Goal: Task Accomplishment & Management: Manage account settings

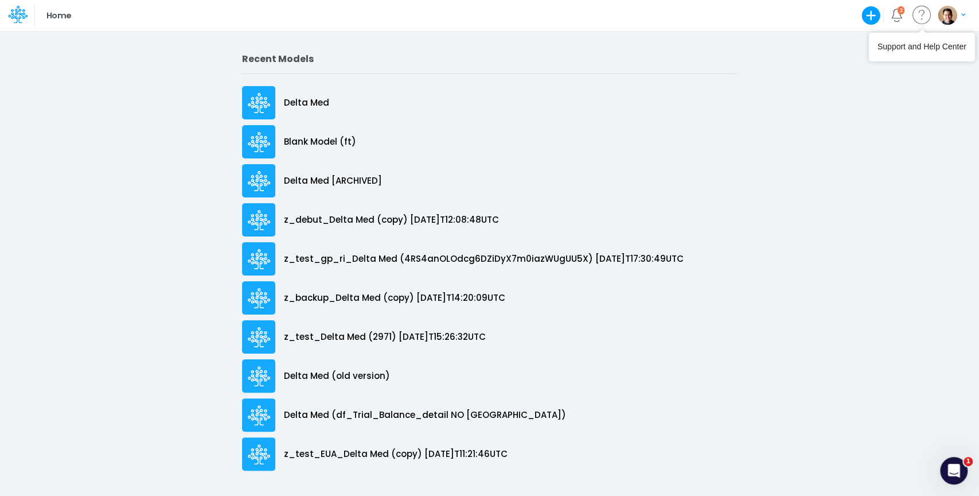
click at [948, 21] on img "button" at bounding box center [947, 15] width 19 height 19
click at [898, 94] on button "Log out" at bounding box center [904, 94] width 123 height 18
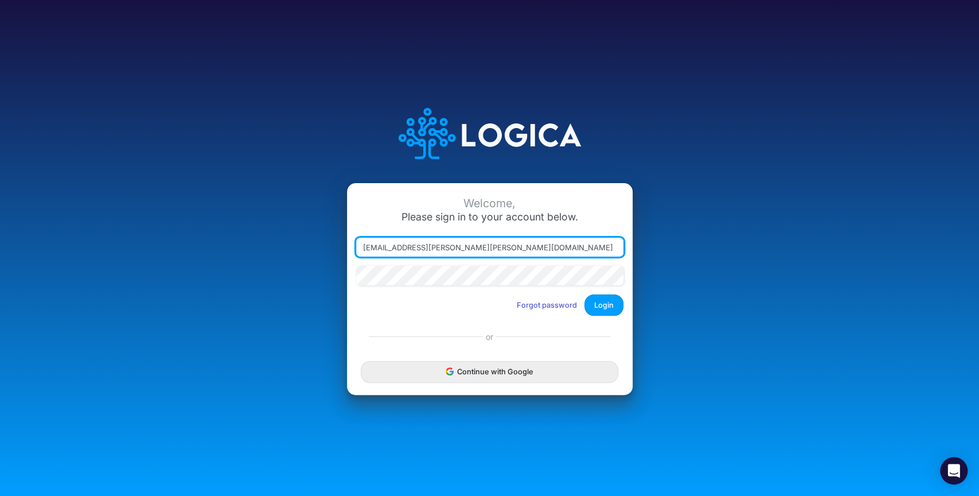
type input "[PERSON_NAME][EMAIL_ADDRESS][DOMAIN_NAME]"
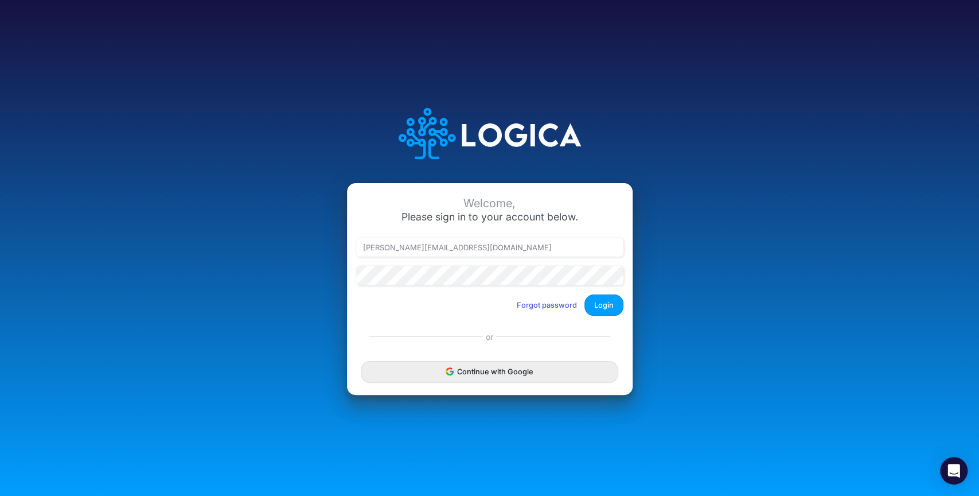
drag, startPoint x: 598, startPoint y: 301, endPoint x: 605, endPoint y: 295, distance: 9.8
click at [598, 302] on button "Login" at bounding box center [604, 304] width 39 height 21
